Goal: Information Seeking & Learning: Understand process/instructions

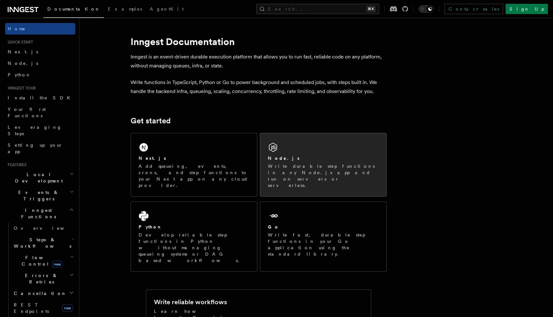
click at [330, 157] on div "Node.js" at bounding box center [323, 158] width 111 height 7
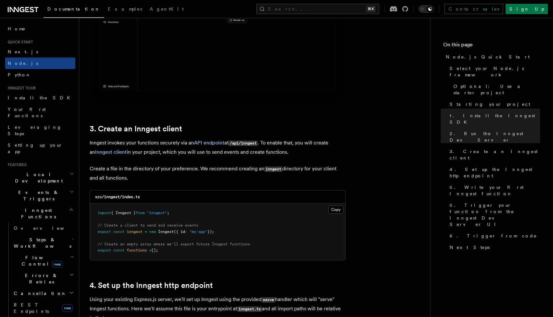
scroll to position [673, 0]
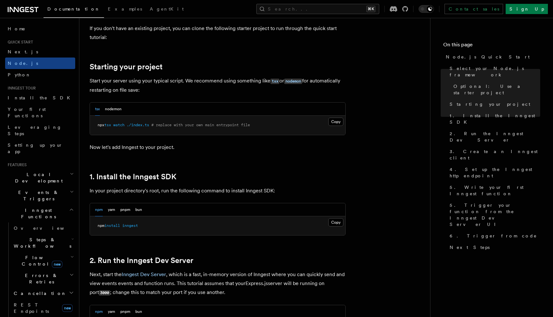
scroll to position [283, 0]
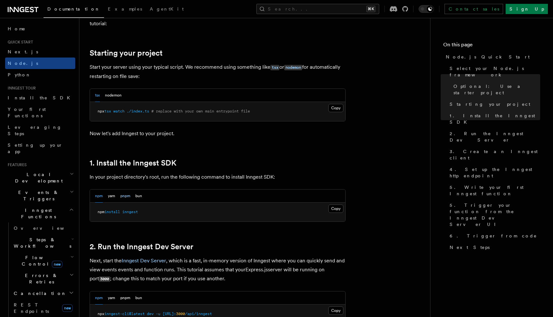
click at [125, 199] on button "pnpm" at bounding box center [125, 196] width 10 height 13
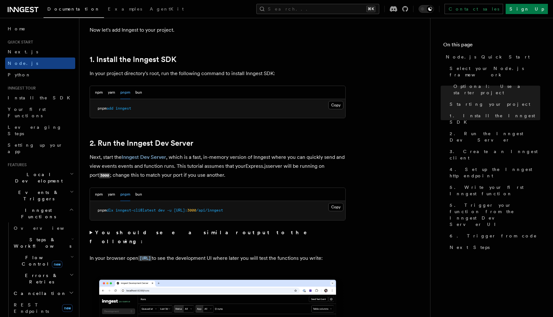
scroll to position [401, 0]
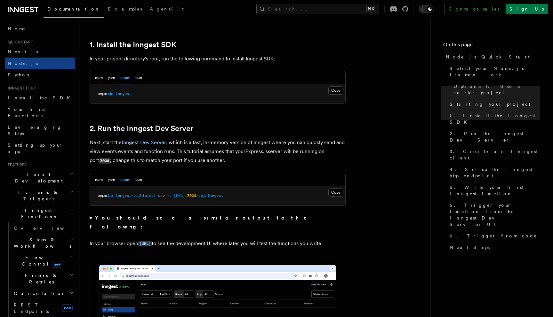
click at [98, 196] on span "pnpm" at bounding box center [102, 196] width 9 height 4
drag, startPoint x: 98, startPoint y: 196, endPoint x: 166, endPoint y: 196, distance: 68.5
click at [166, 196] on span "pnpm dlx inngest-cli@latest dev -u http://localhost: 3000 /api/inngest" at bounding box center [160, 196] width 125 height 4
copy span "pnpm dlx inngest-cli@latest dev"
click at [218, 158] on p "Next, start the Inngest Dev Server , which is a fast, in-memory version of Inng…" at bounding box center [218, 151] width 256 height 27
